Goal: Check status: Check status

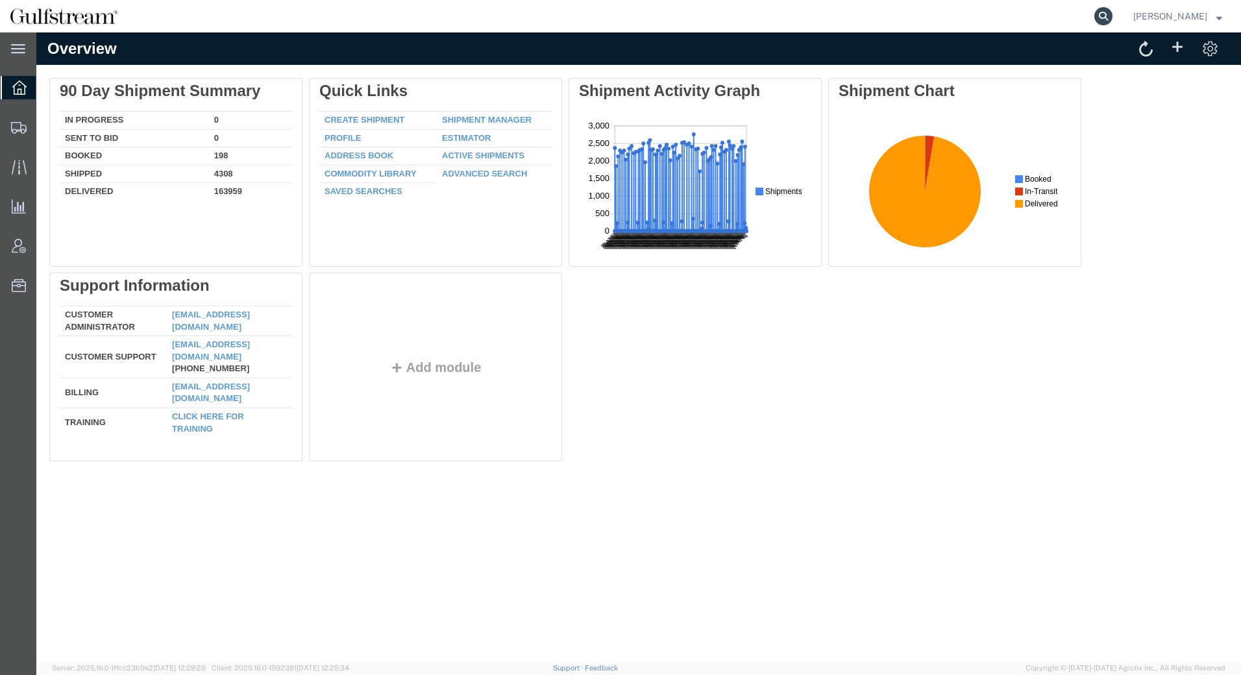
click at [1106, 19] on icon at bounding box center [1103, 16] width 18 height 18
paste input "PSJ299881"
click at [1094, 15] on input "PSJ299881" at bounding box center [897, 16] width 395 height 31
type input "PSJ299881"
click at [1104, 12] on icon at bounding box center [1103, 16] width 18 height 18
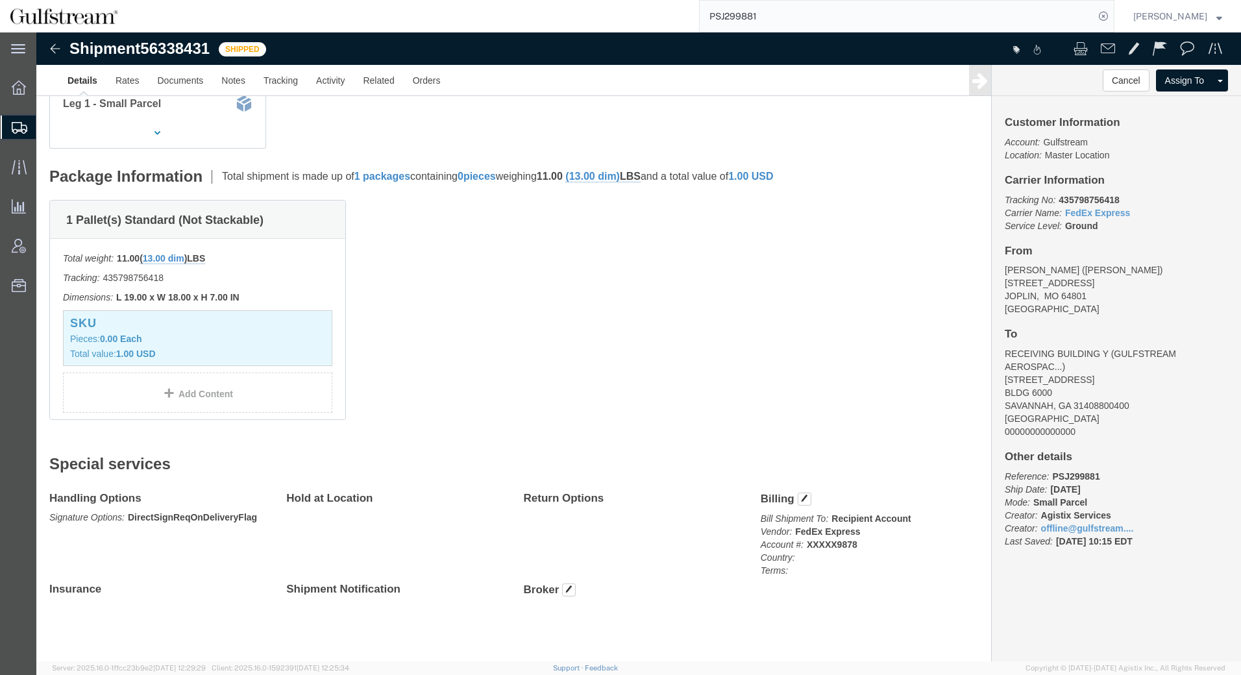
scroll to position [187, 0]
click link "Rates"
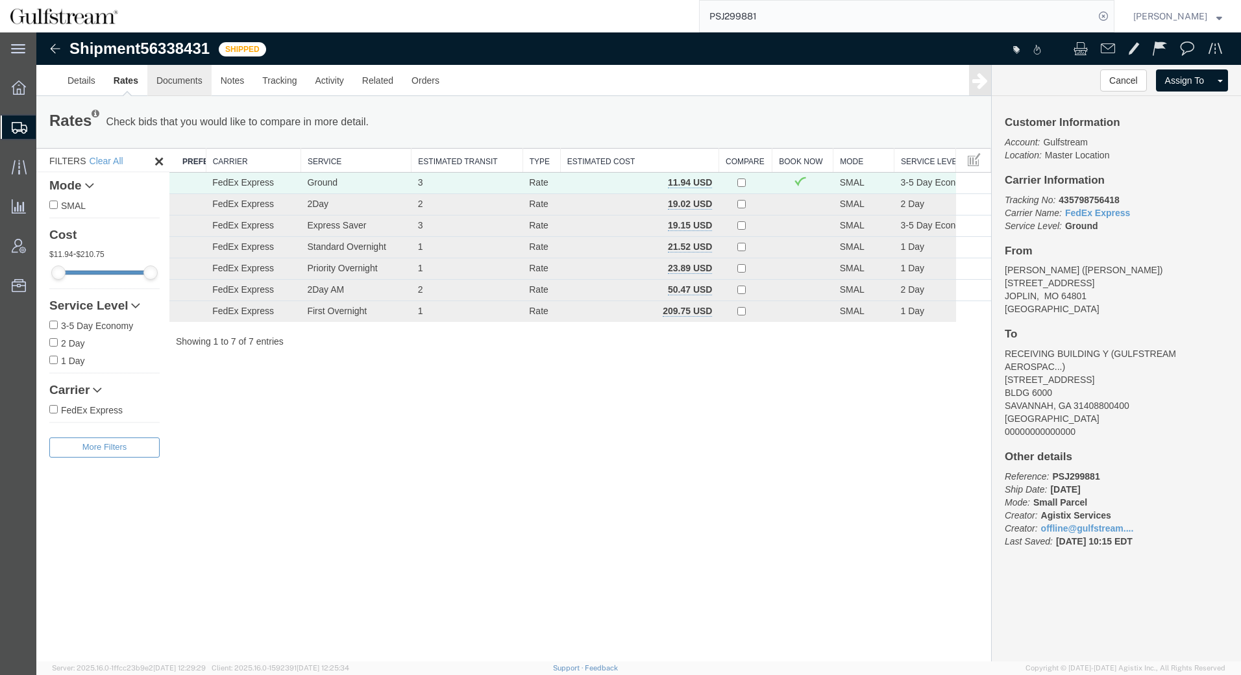
click at [179, 76] on link "Documents" at bounding box center [179, 80] width 64 height 31
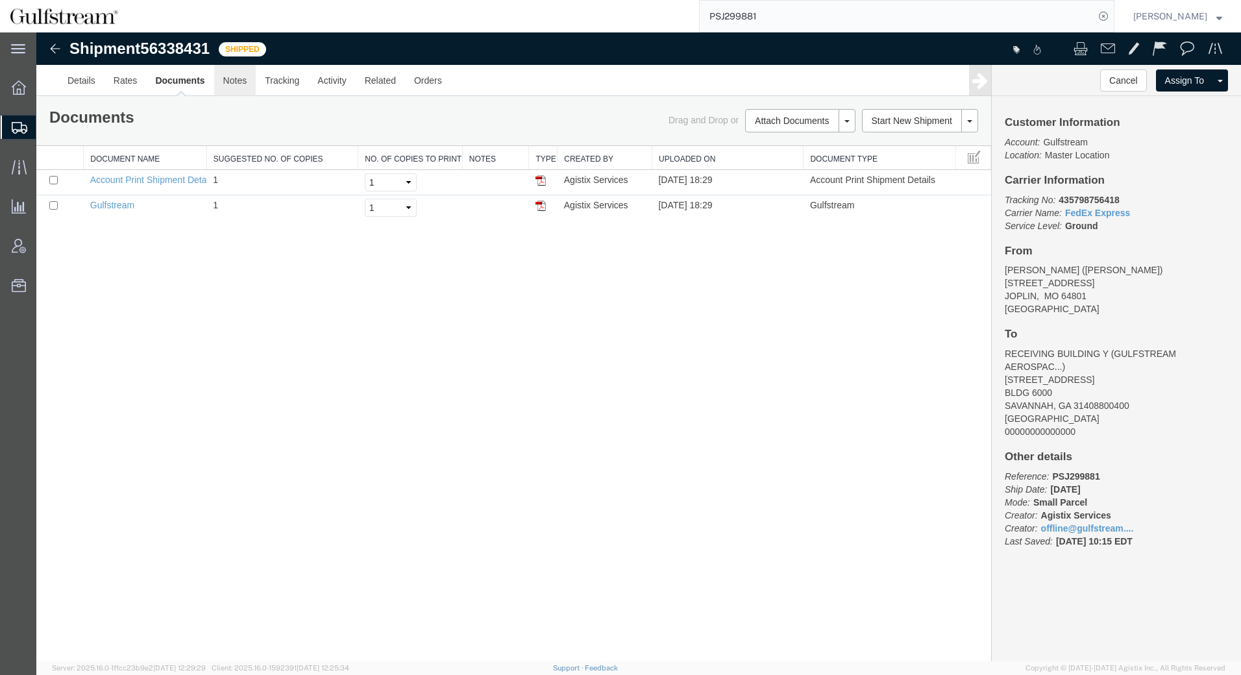
click at [233, 81] on link "Notes" at bounding box center [235, 80] width 42 height 31
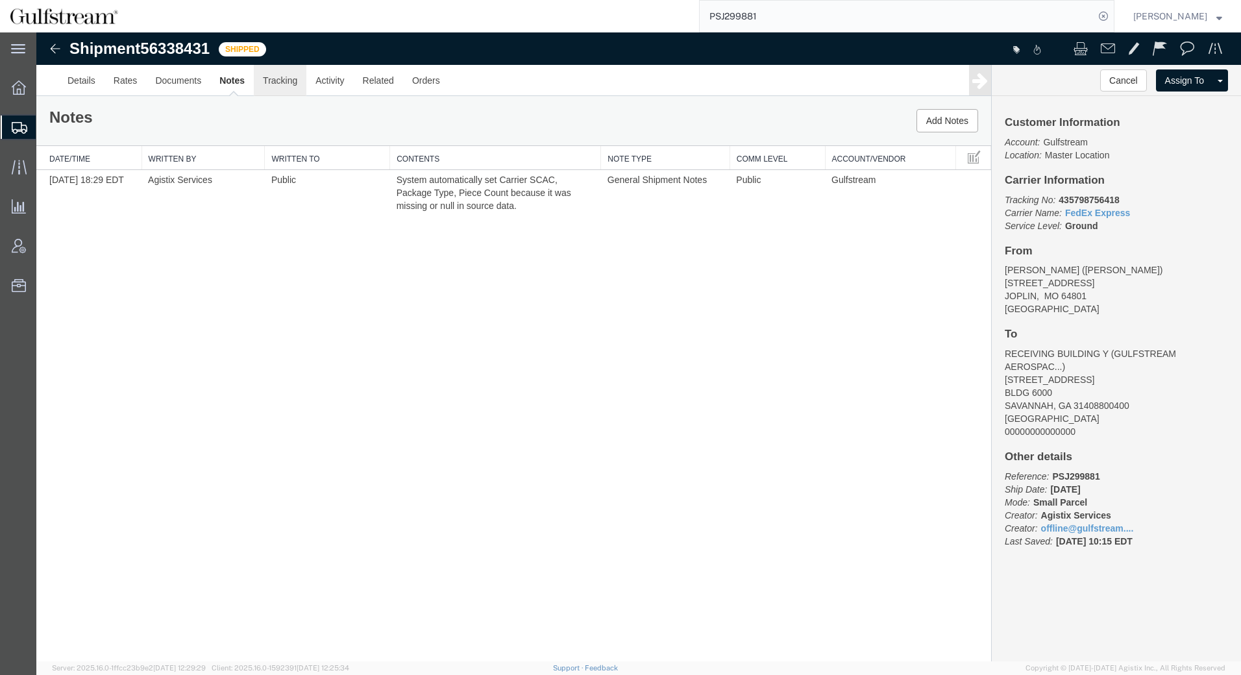
click at [273, 81] on link "Tracking" at bounding box center [280, 80] width 53 height 31
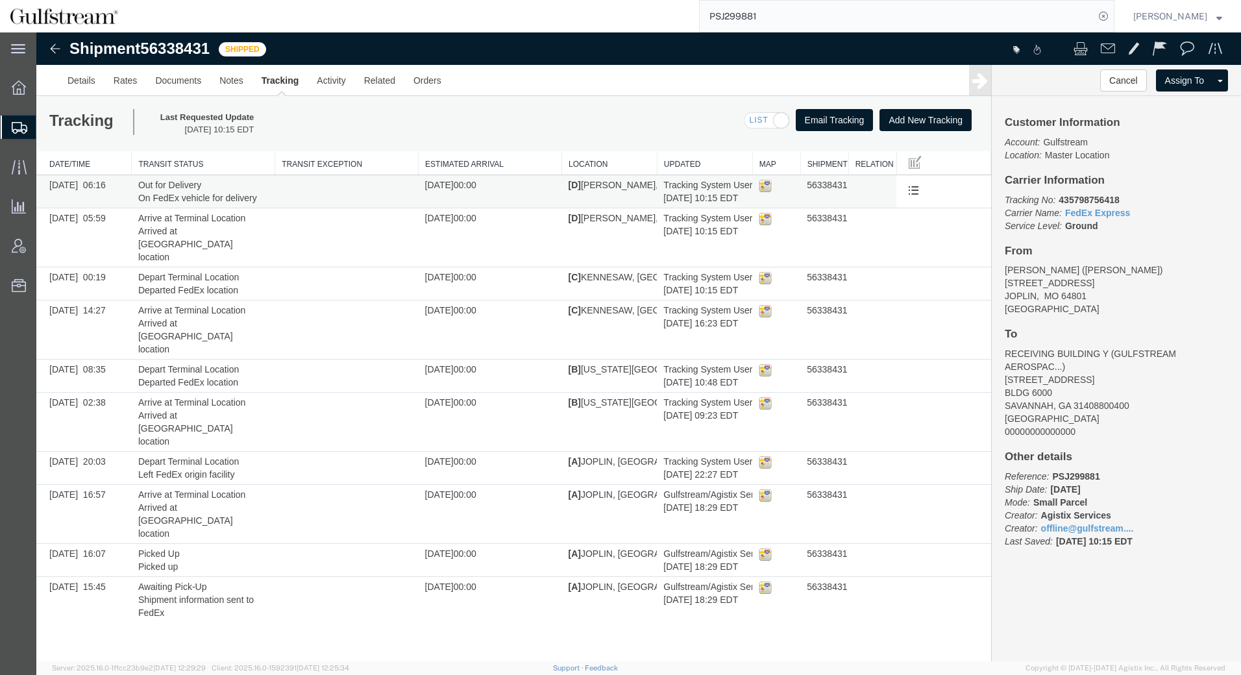
click at [827, 184] on td "56338431" at bounding box center [824, 191] width 48 height 33
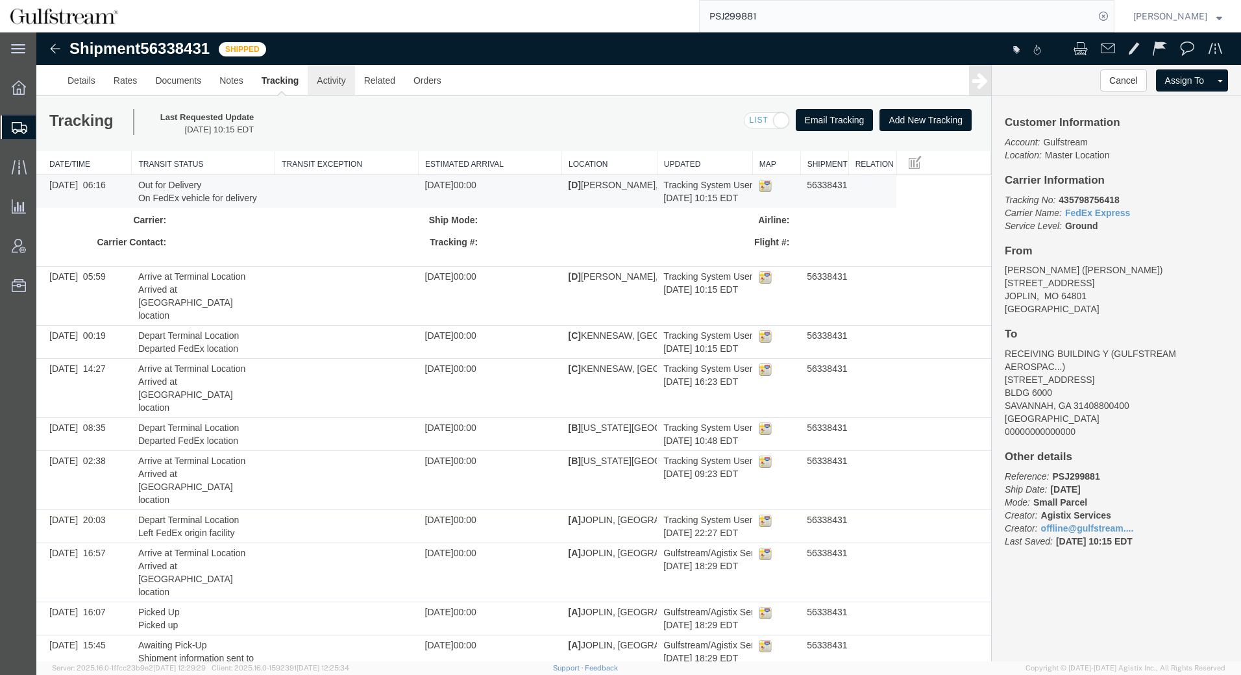
click at [330, 82] on link "Activity" at bounding box center [331, 80] width 47 height 31
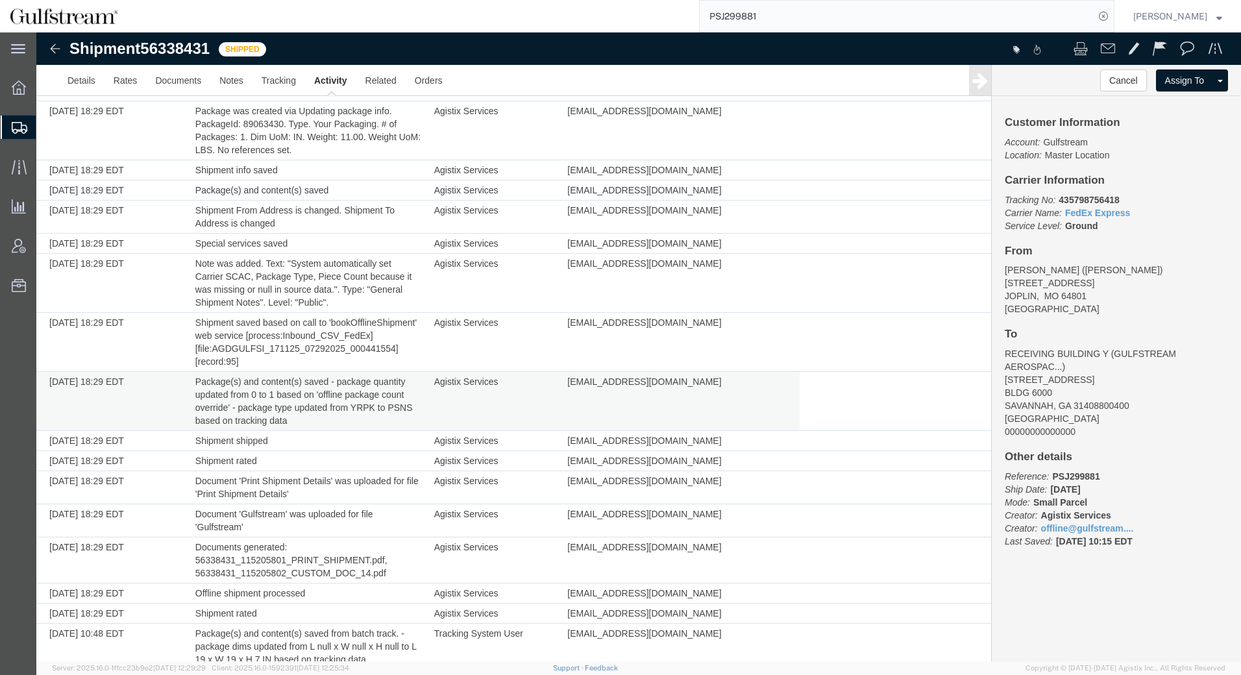
scroll to position [130, 0]
